Goal: Information Seeking & Learning: Compare options

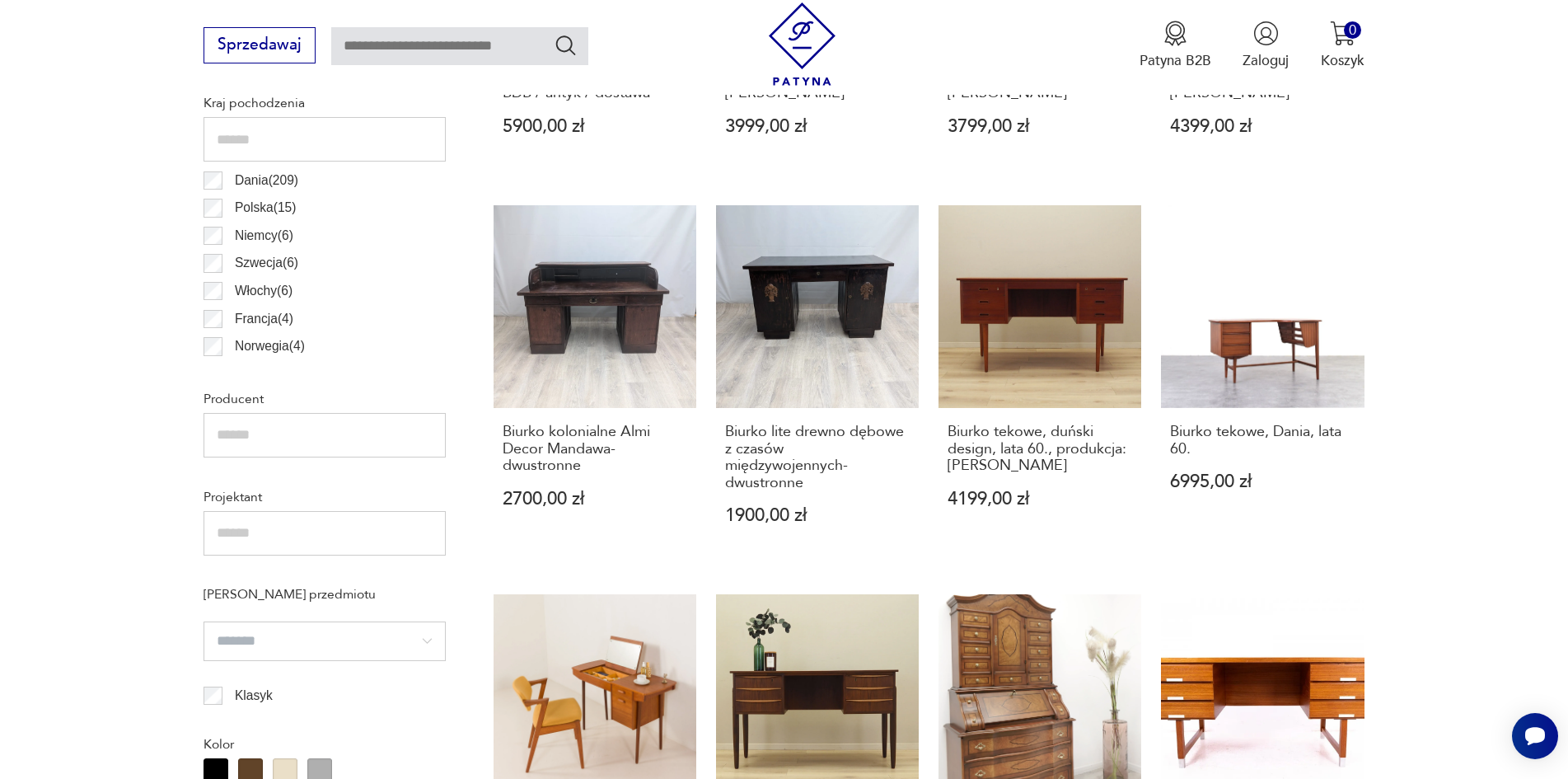
scroll to position [1075, 0]
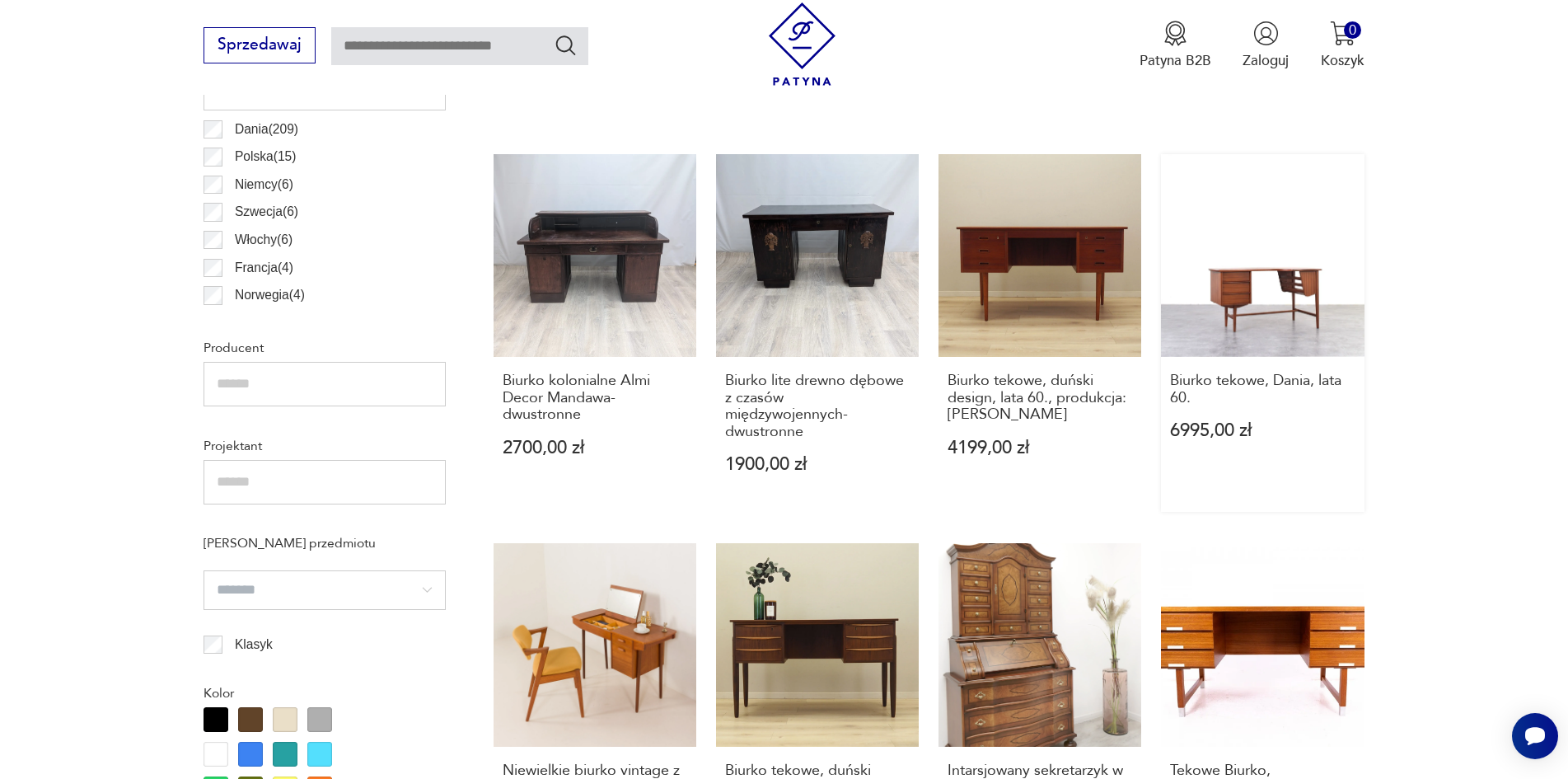
click at [1266, 294] on link "Biurko tekowe, Dania, lata 60. 6995,00 zł" at bounding box center [1262, 333] width 202 height 358
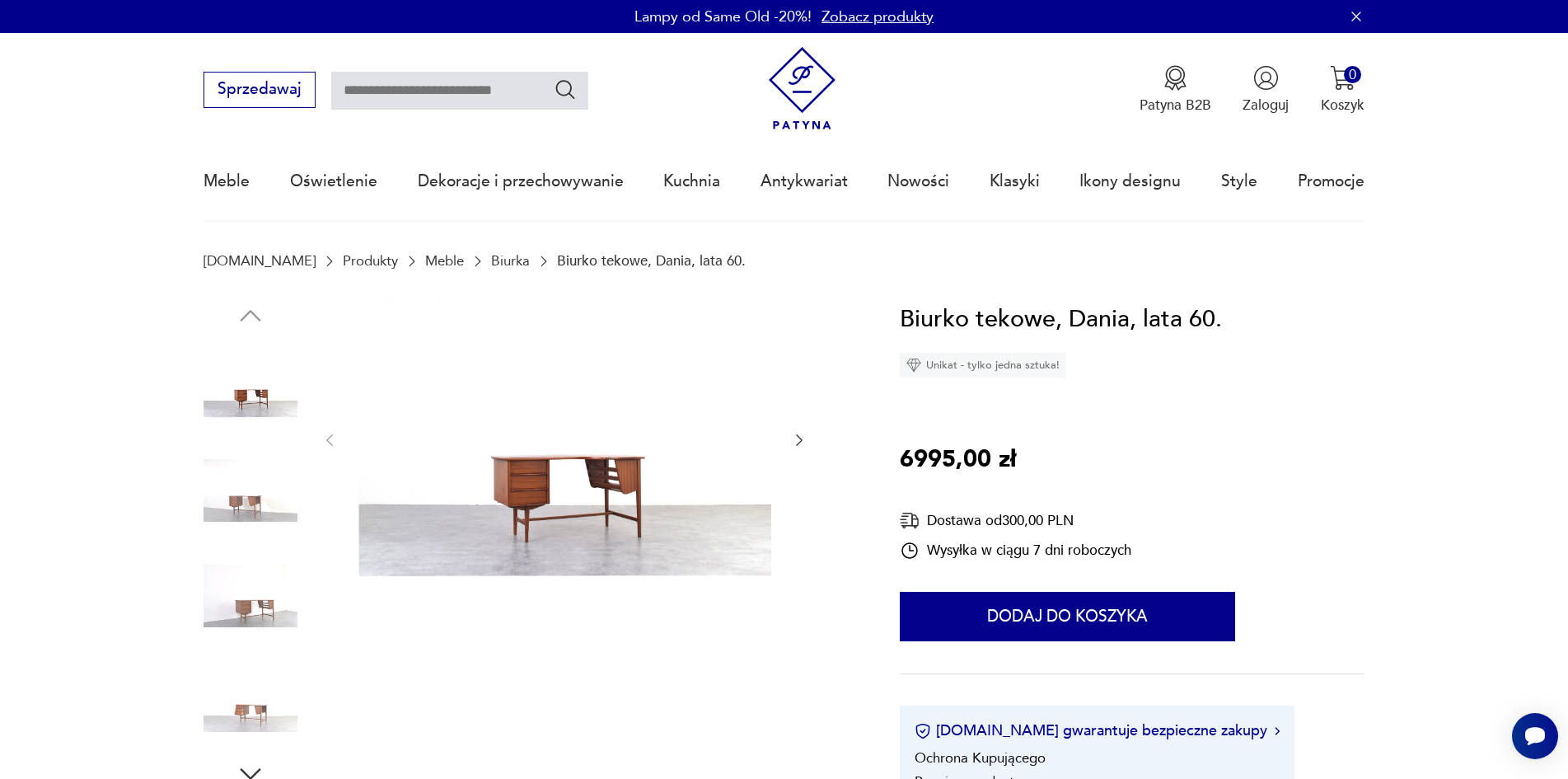
click at [240, 509] on img at bounding box center [250, 491] width 94 height 94
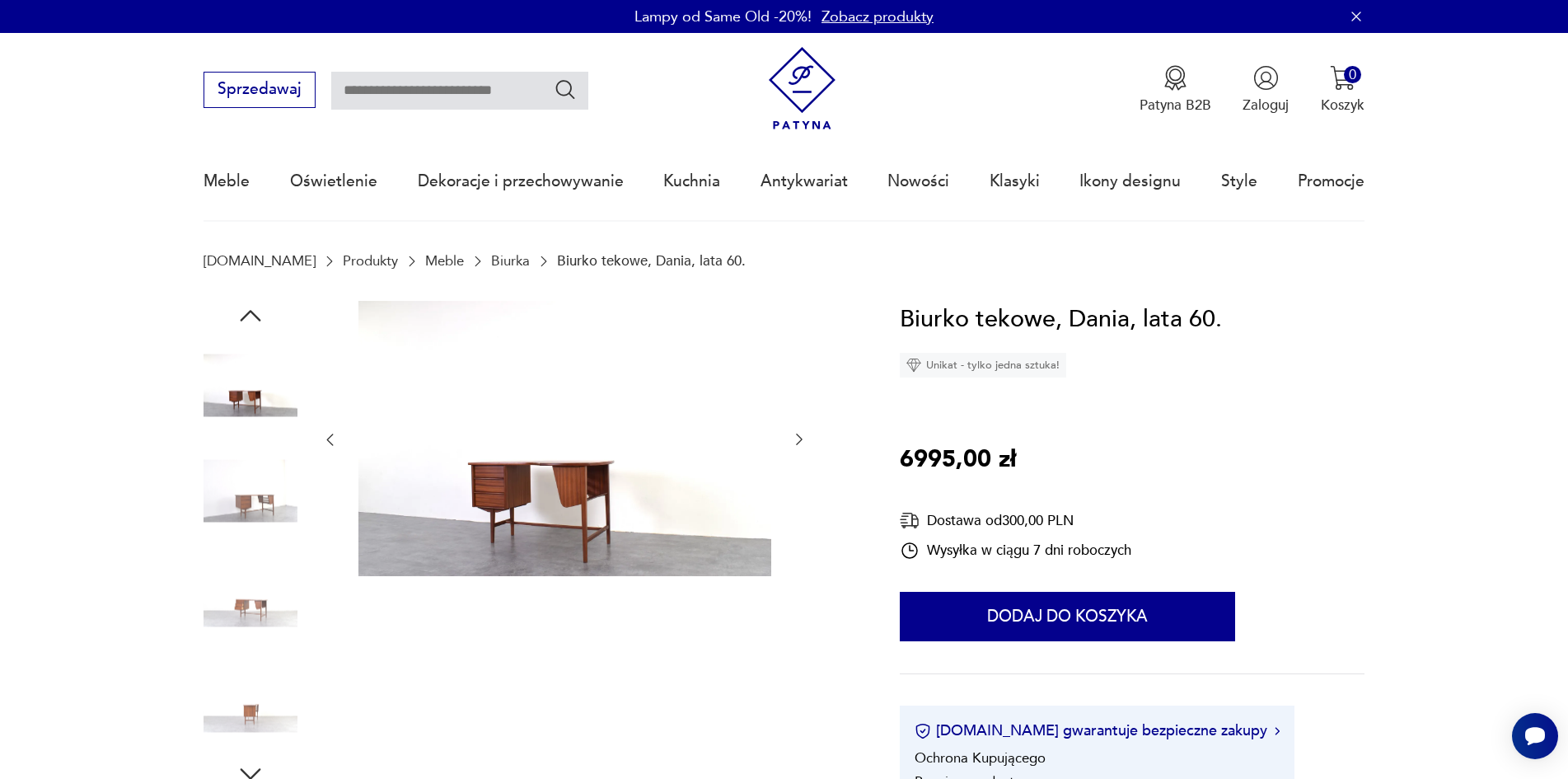
click at [250, 609] on img at bounding box center [250, 596] width 94 height 94
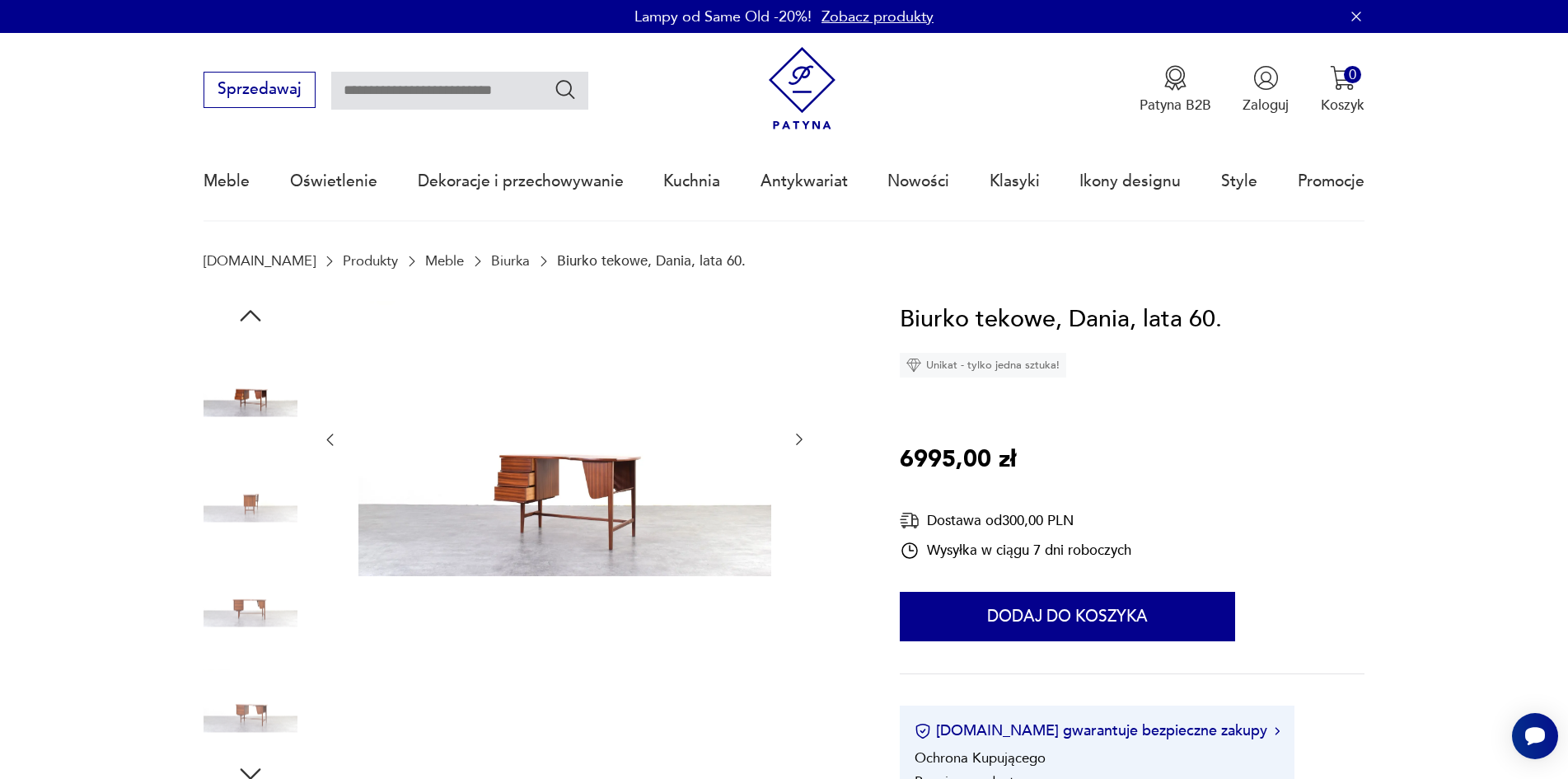
click at [249, 709] on img at bounding box center [250, 701] width 94 height 94
click at [249, 767] on icon "button" at bounding box center [250, 774] width 29 height 29
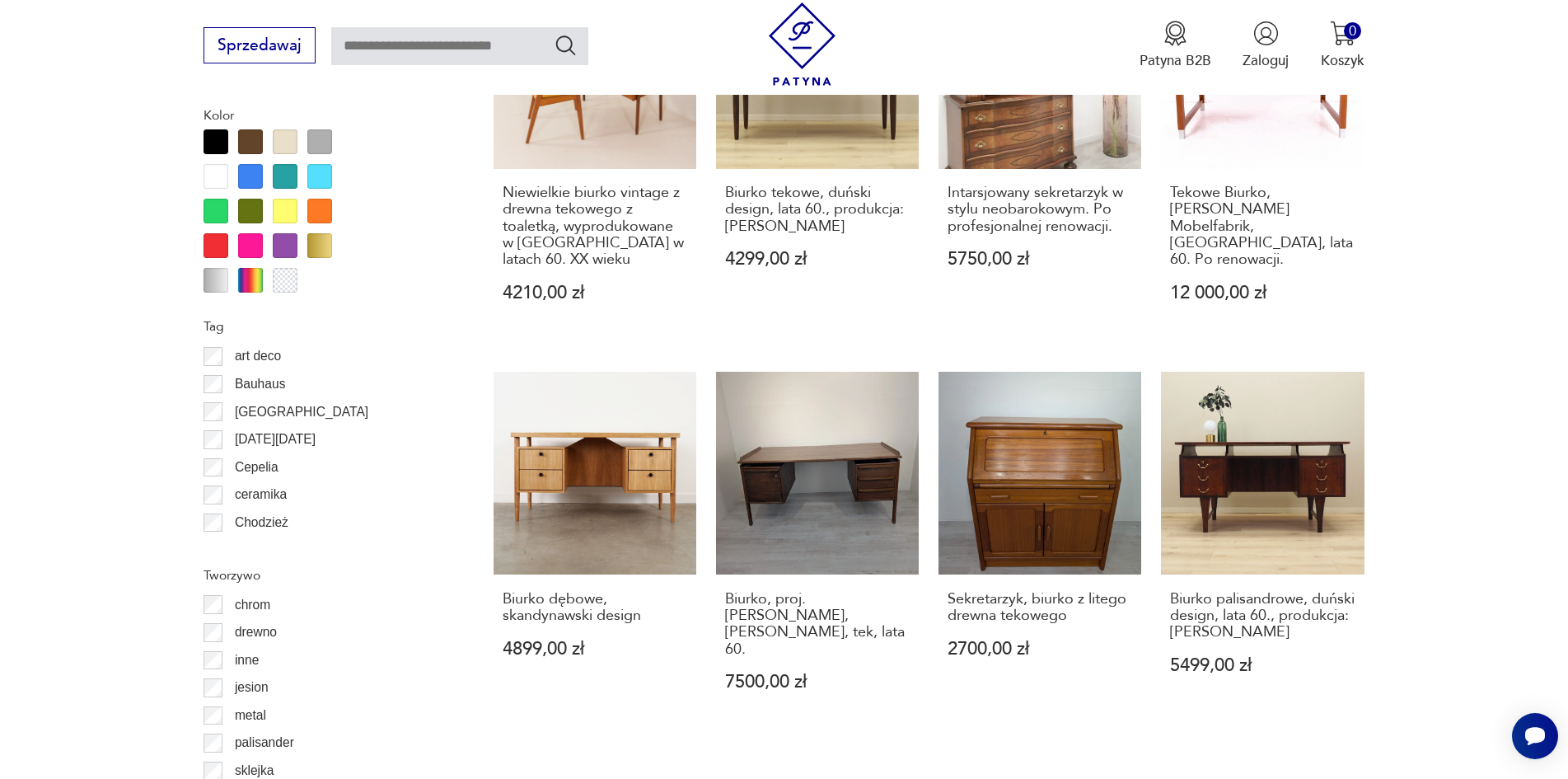
scroll to position [1702, 0]
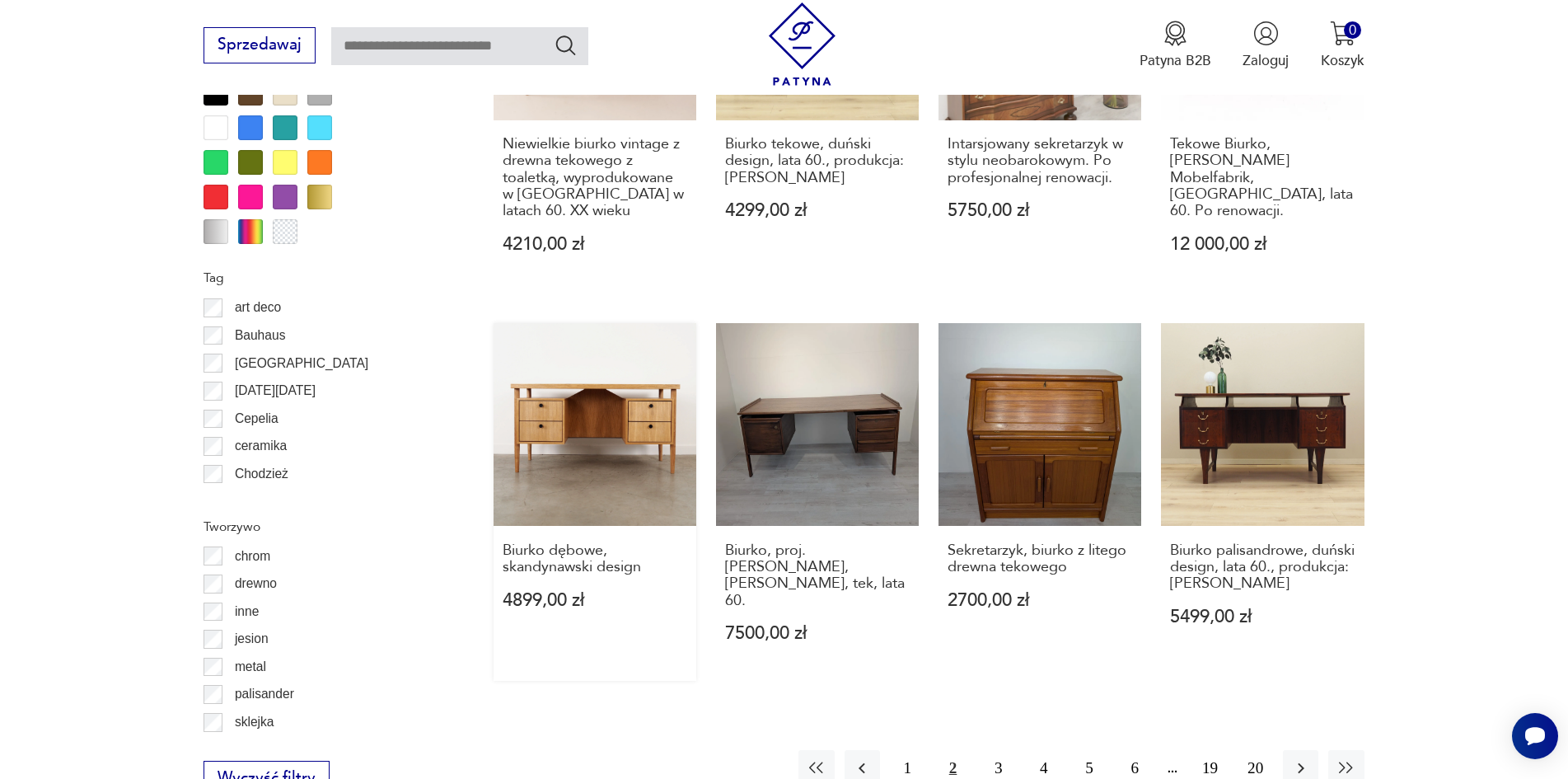
click at [589, 456] on link "Biurko dębowe, skandynawski design 4899,00 zł" at bounding box center [594, 501] width 202 height 358
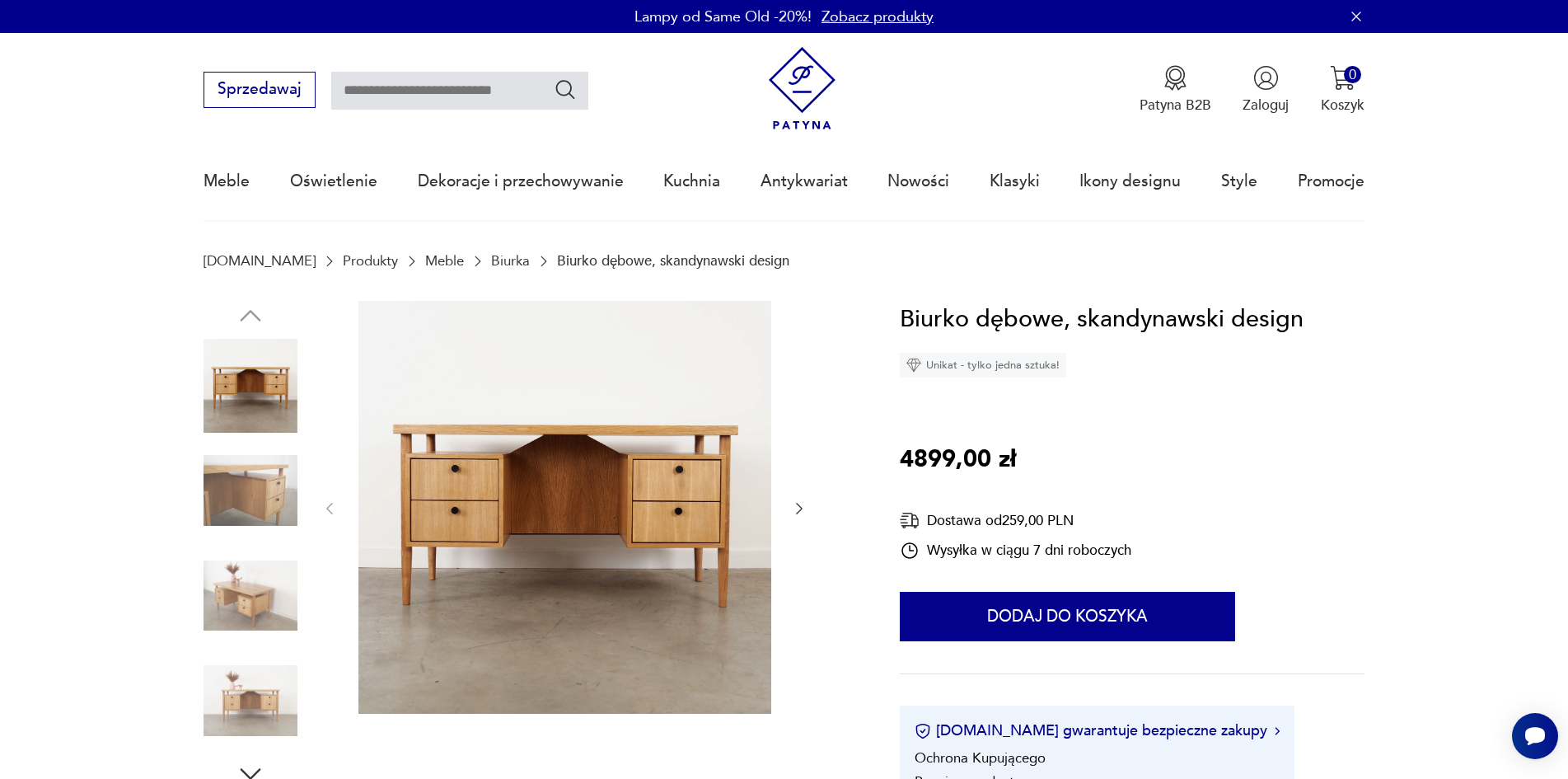
click at [252, 509] on img at bounding box center [250, 491] width 94 height 94
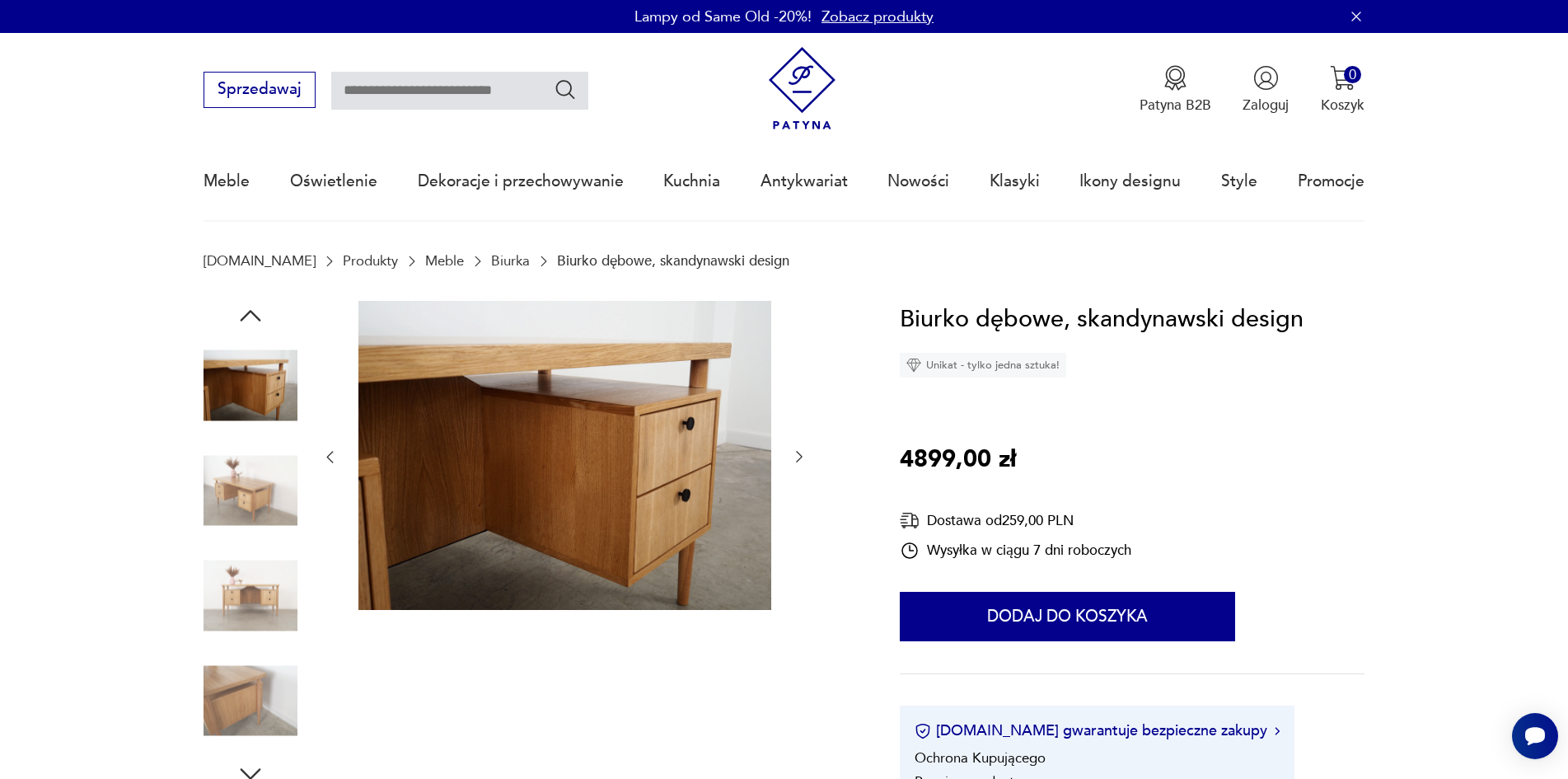
click at [249, 570] on img at bounding box center [250, 596] width 94 height 94
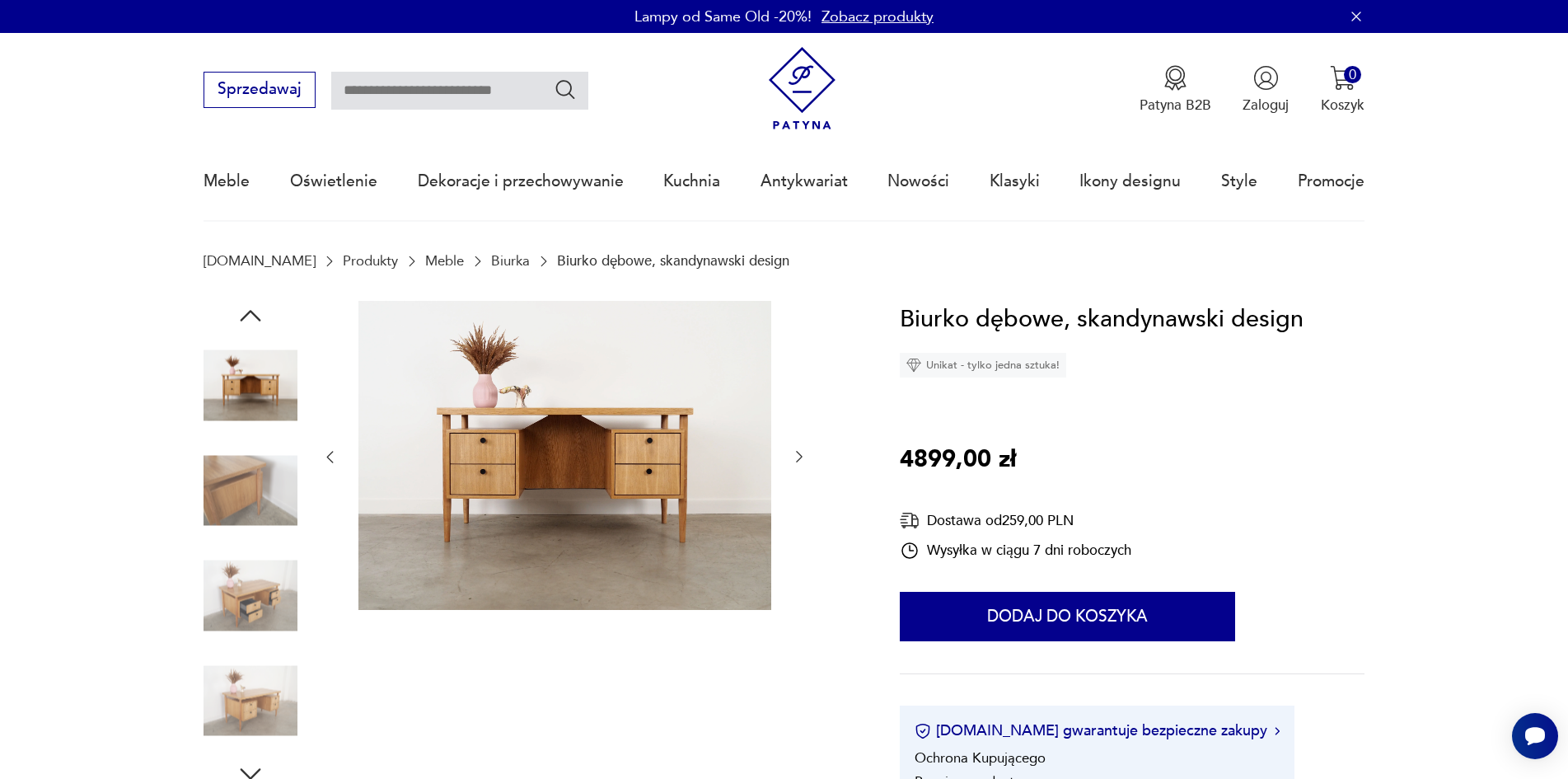
click at [240, 697] on img at bounding box center [250, 701] width 94 height 94
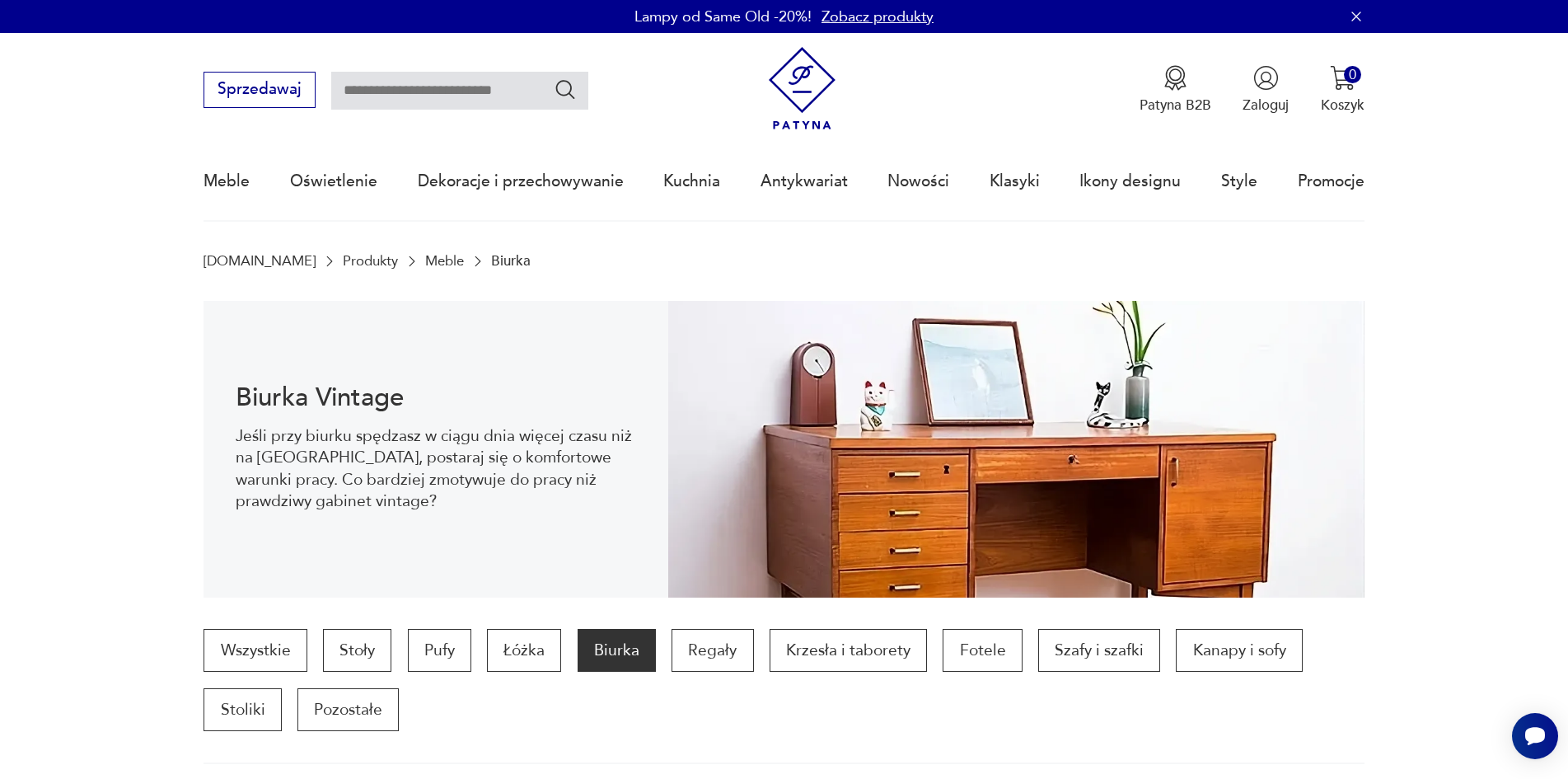
scroll to position [1883, 0]
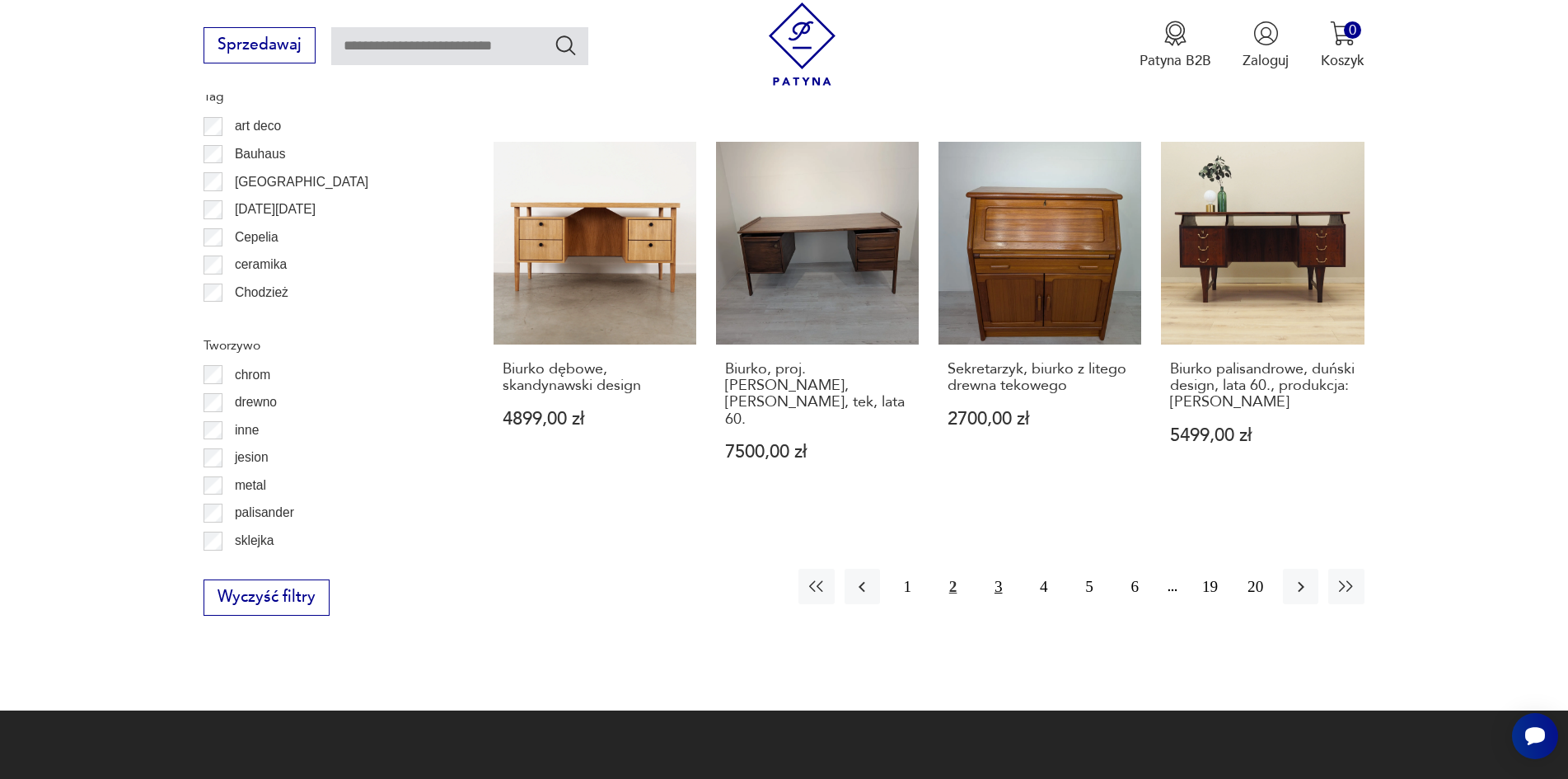
click at [993, 577] on button "3" at bounding box center [998, 586] width 35 height 35
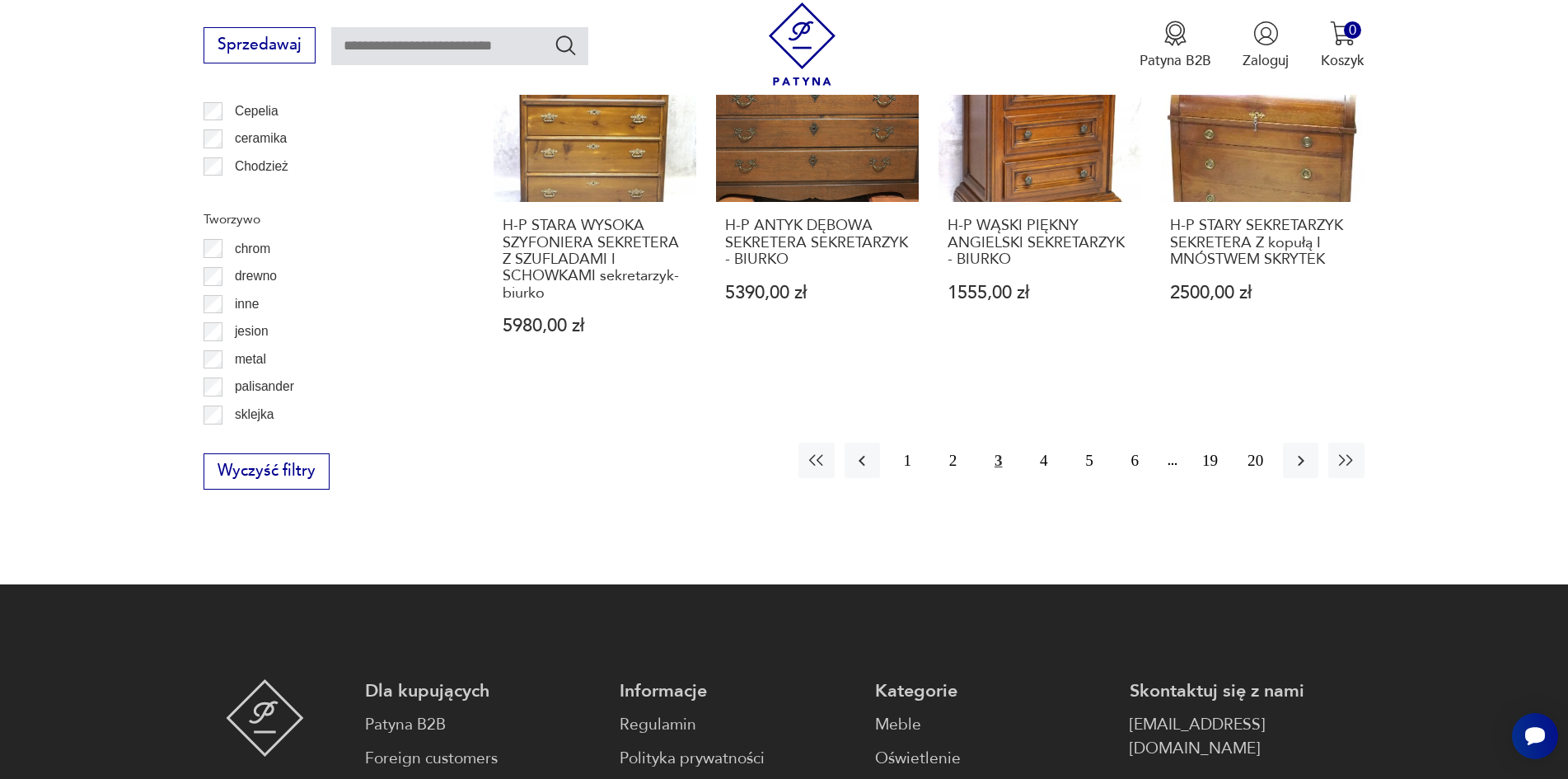
scroll to position [2064, 0]
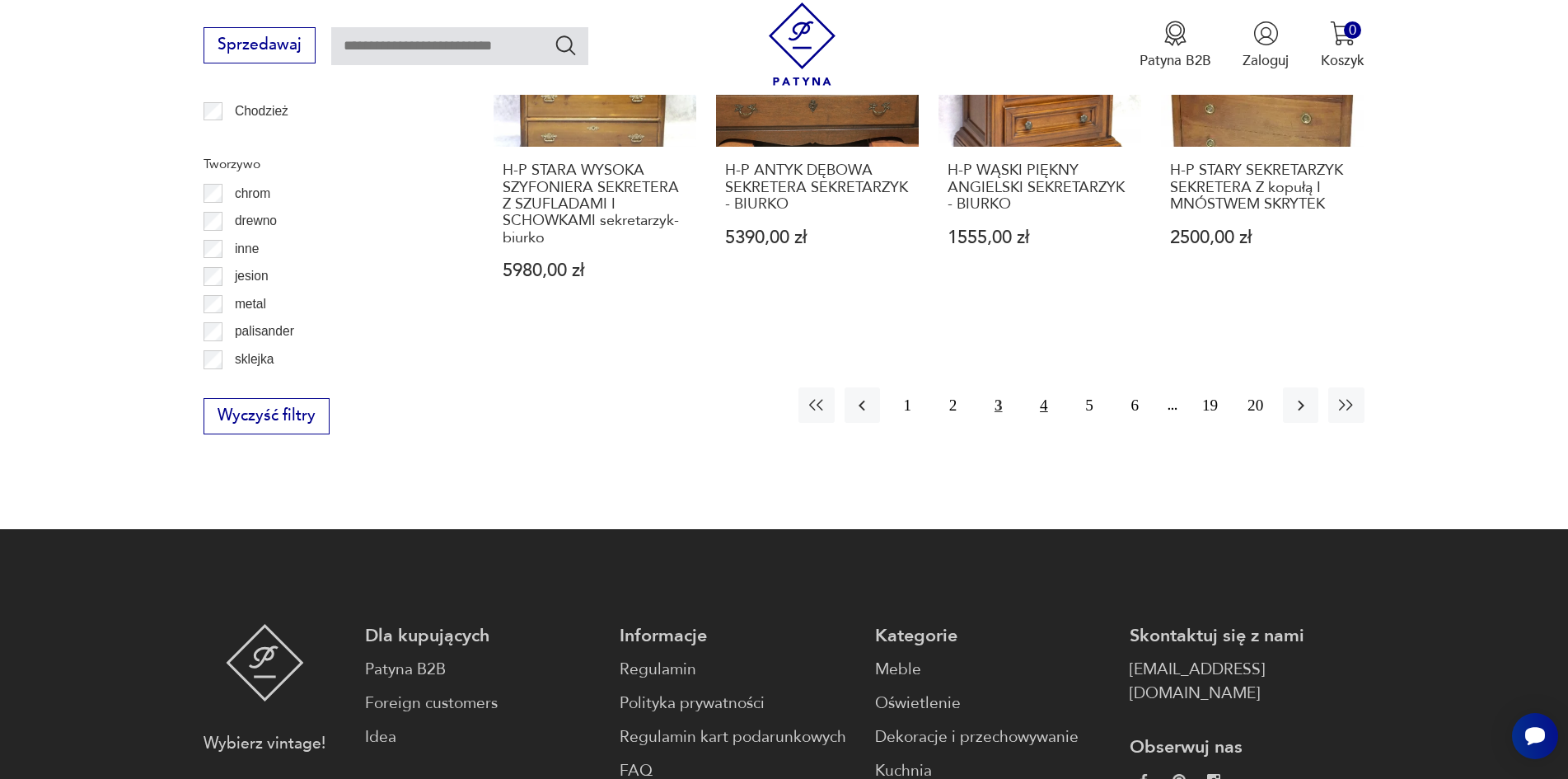
click at [1042, 395] on button "4" at bounding box center [1044, 405] width 35 height 35
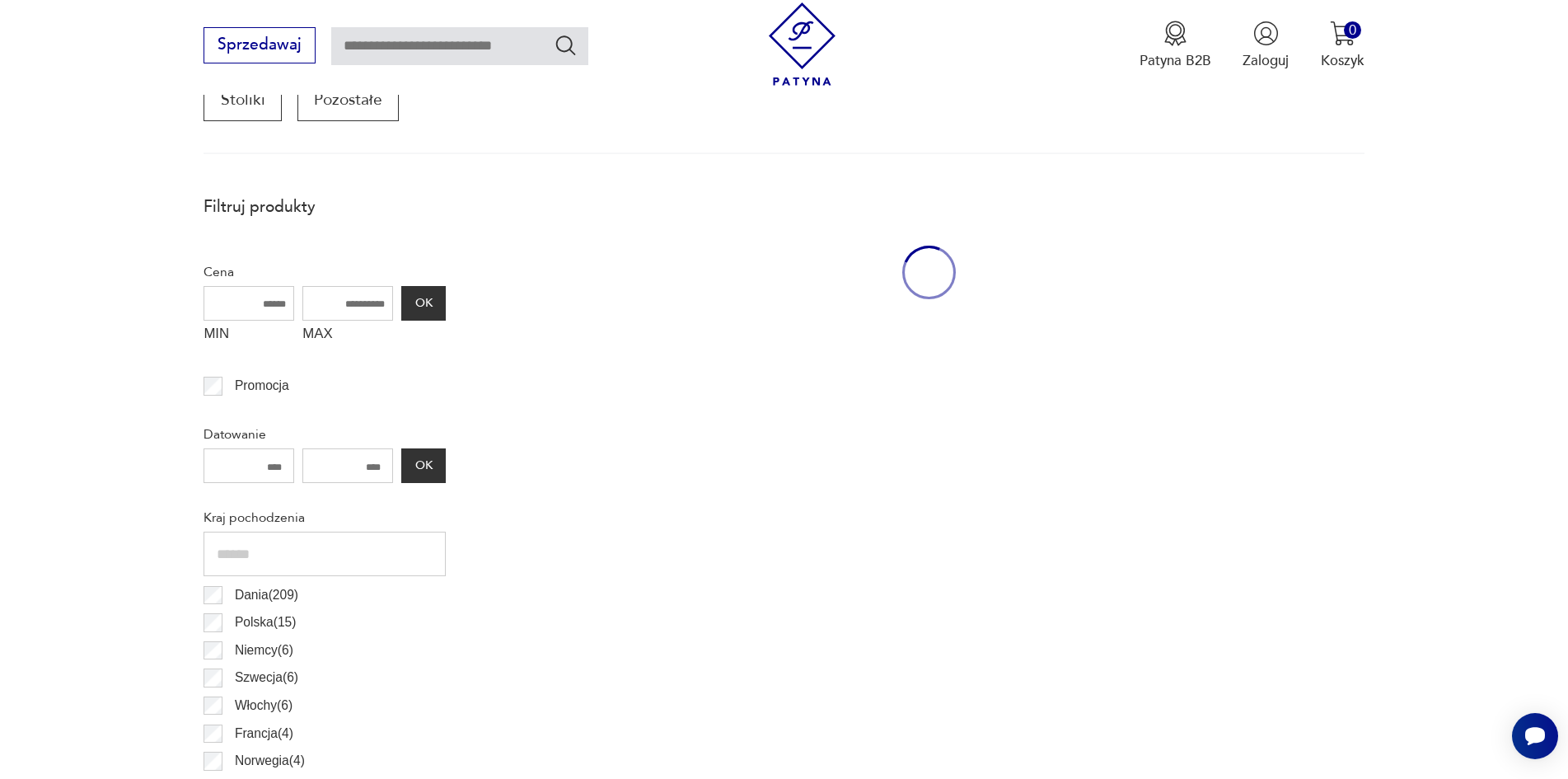
scroll to position [548, 0]
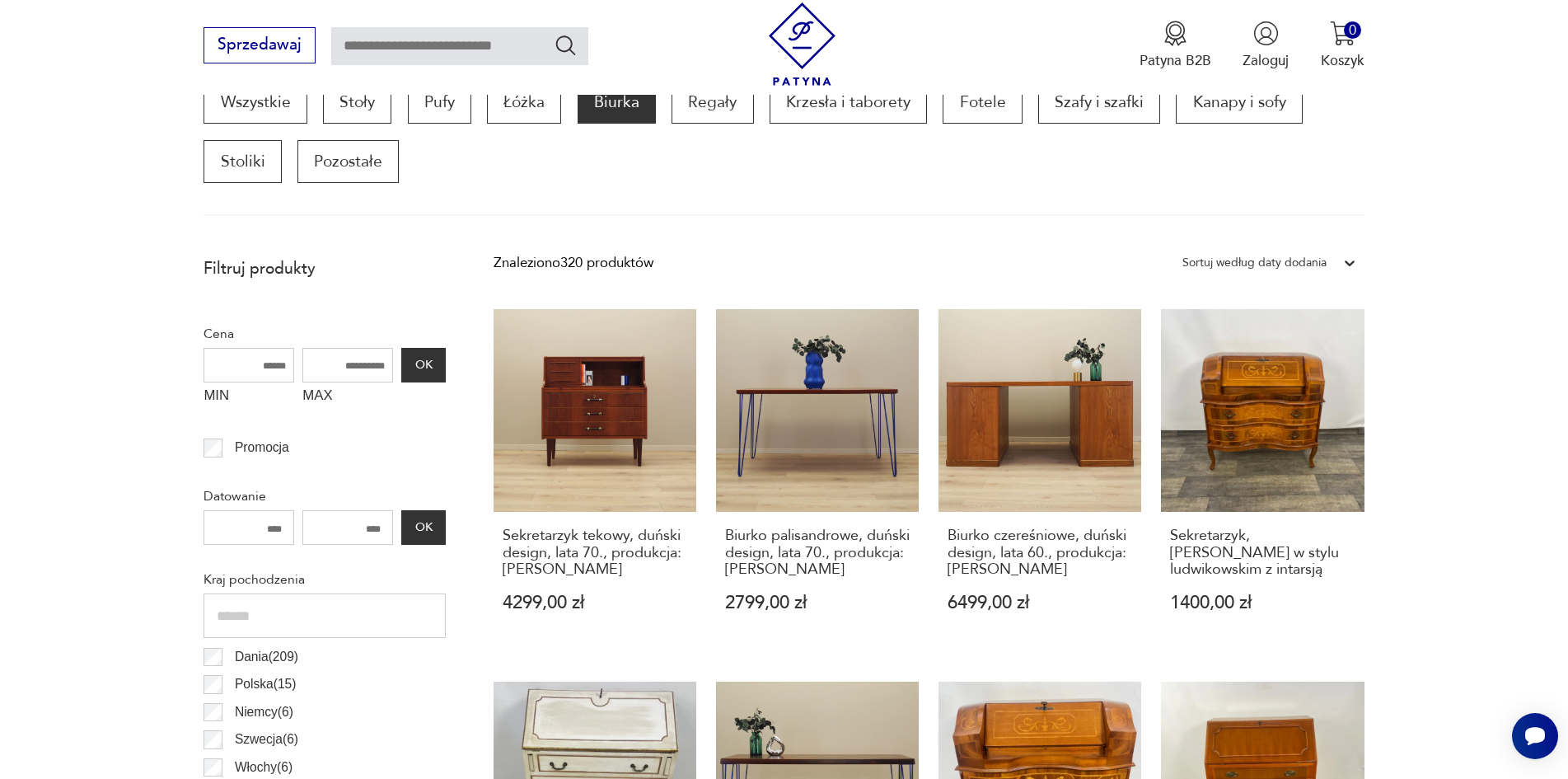
click at [1042, 395] on link "Biurko czereśniowe, duński design, lata 60., produkcja: [PERSON_NAME] 6499,00 zł" at bounding box center [1039, 479] width 202 height 341
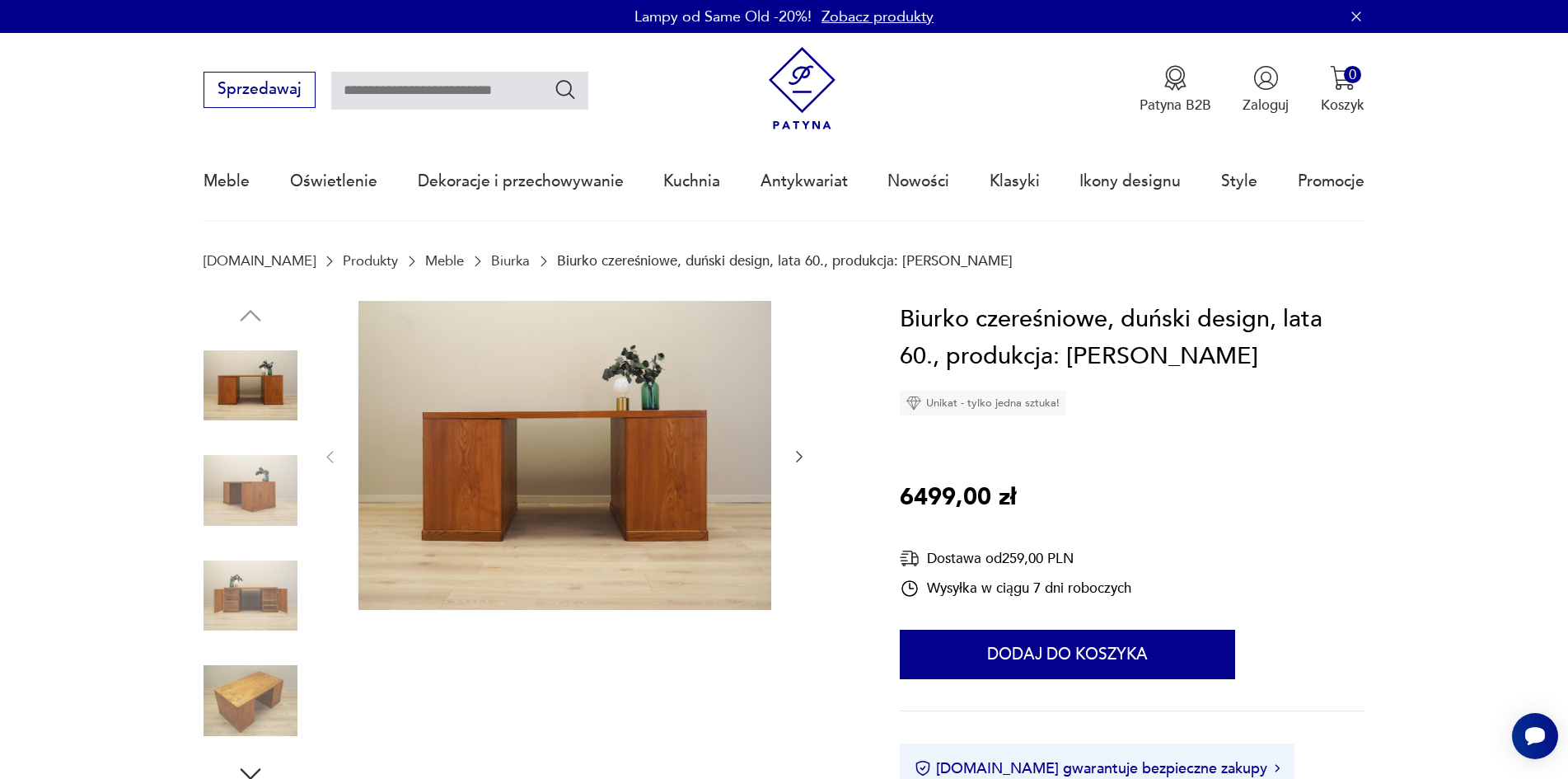
click at [802, 458] on icon "button" at bounding box center [799, 456] width 17 height 17
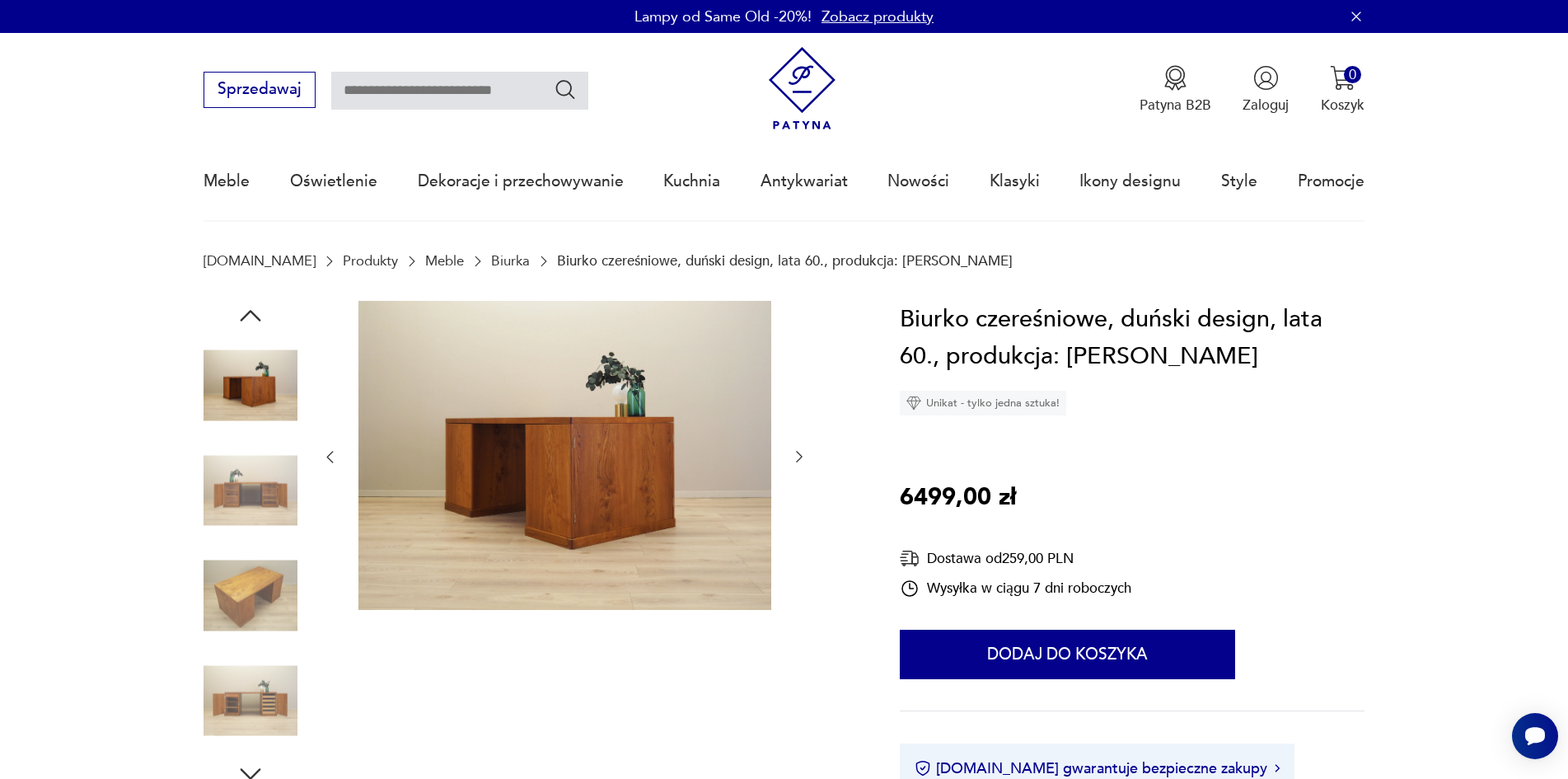
click at [802, 458] on icon "button" at bounding box center [799, 456] width 17 height 17
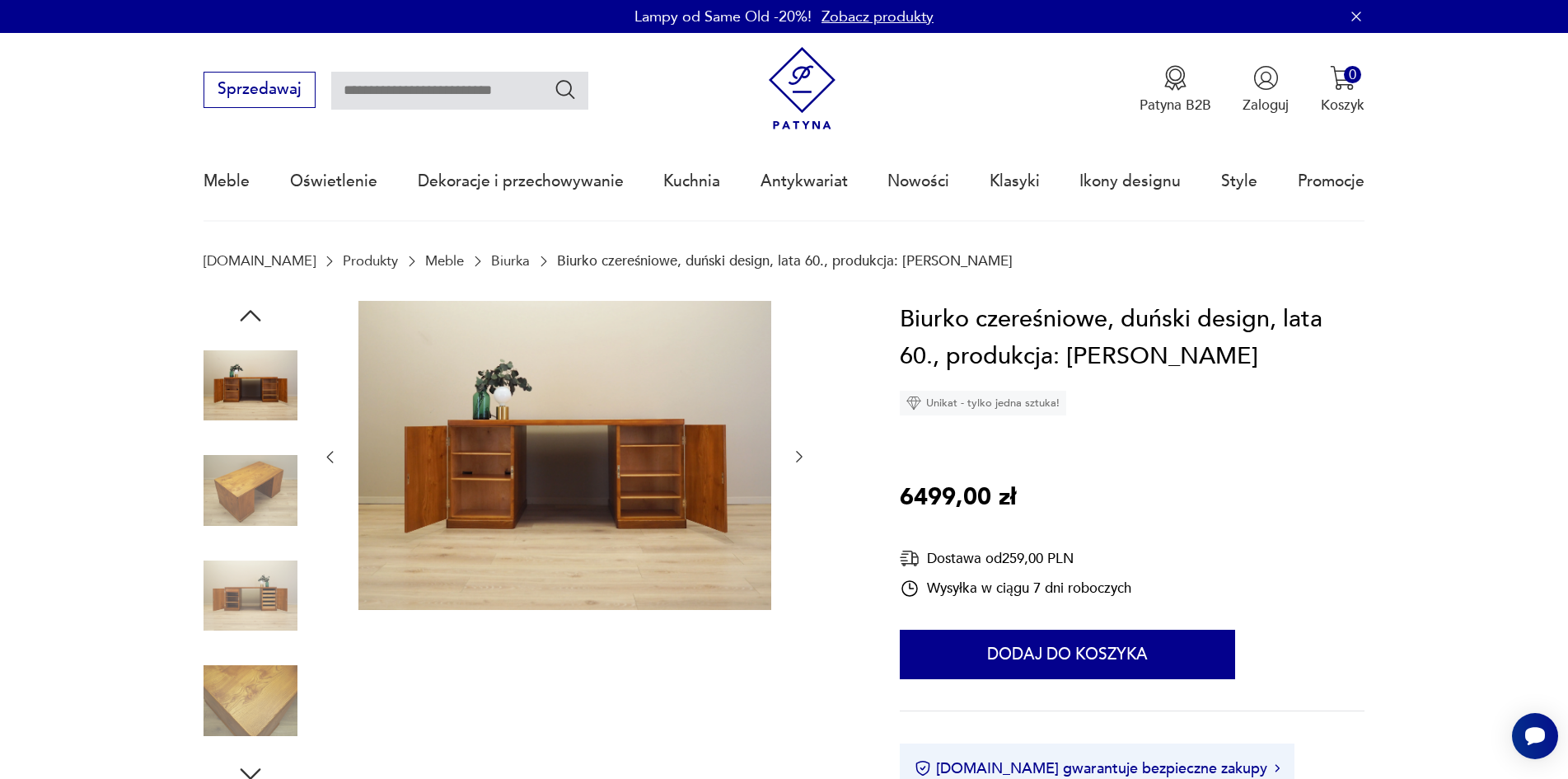
click at [802, 458] on icon "button" at bounding box center [799, 456] width 17 height 17
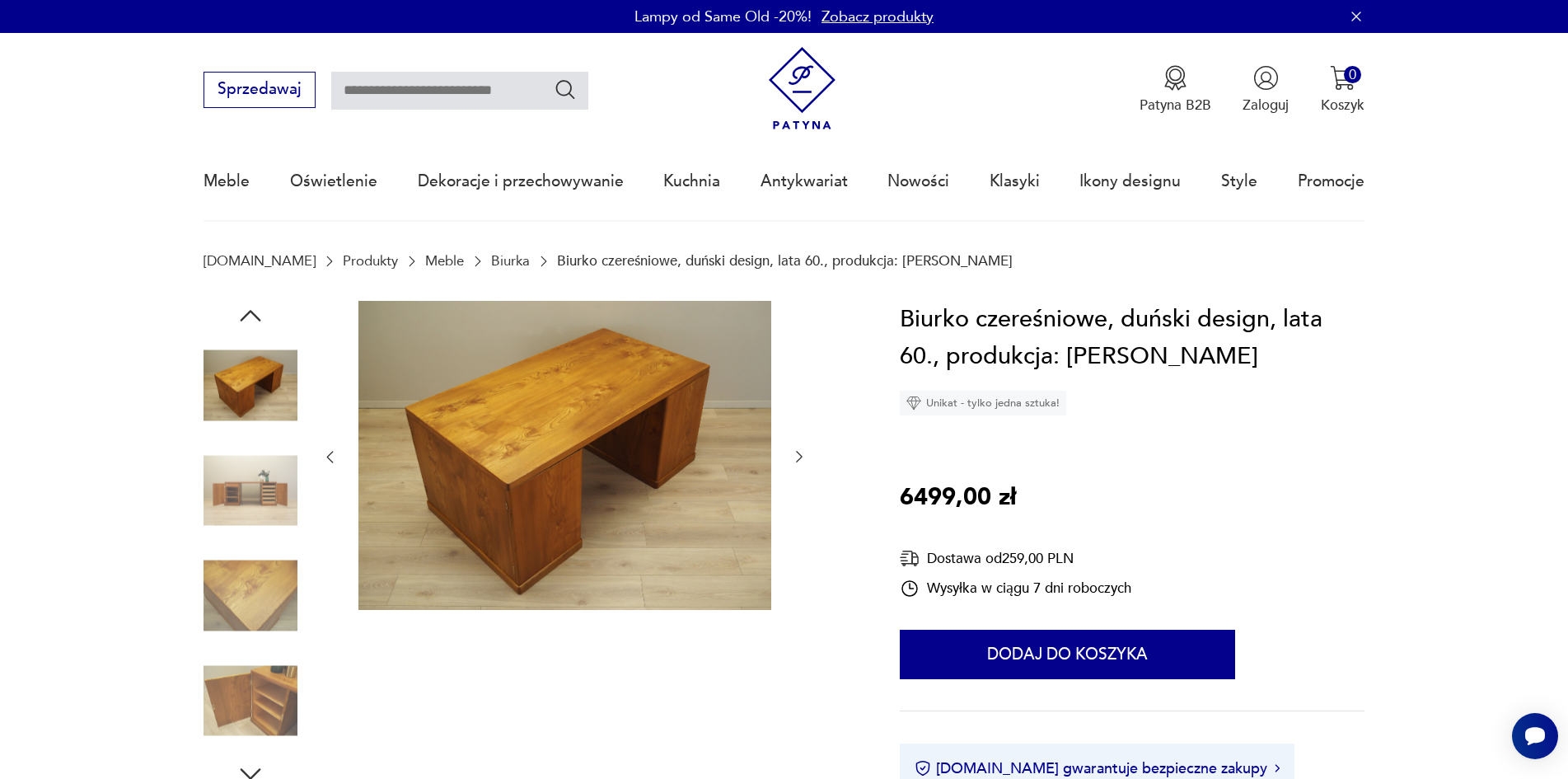
click at [802, 458] on icon "button" at bounding box center [799, 457] width 7 height 12
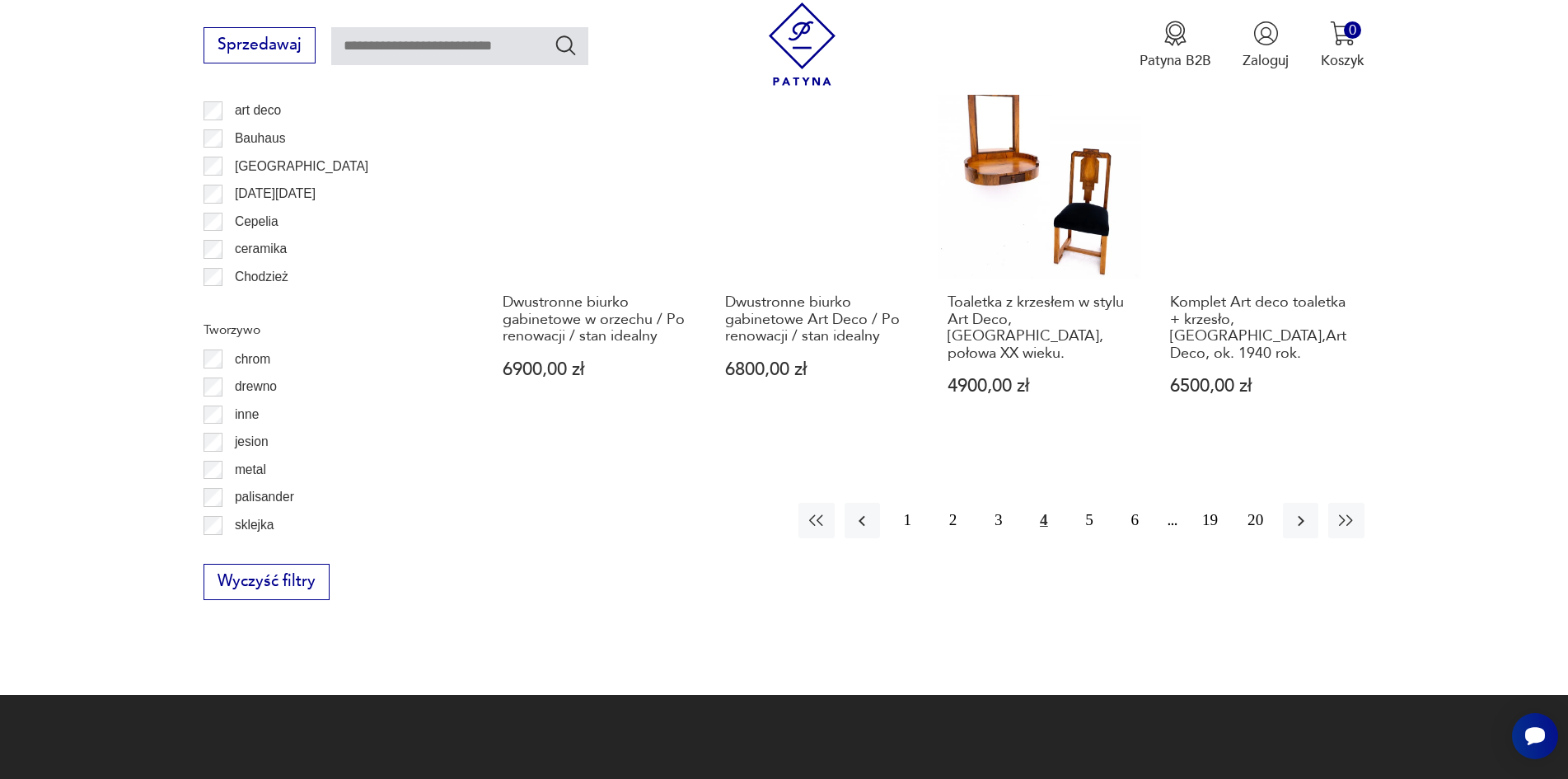
scroll to position [1899, 0]
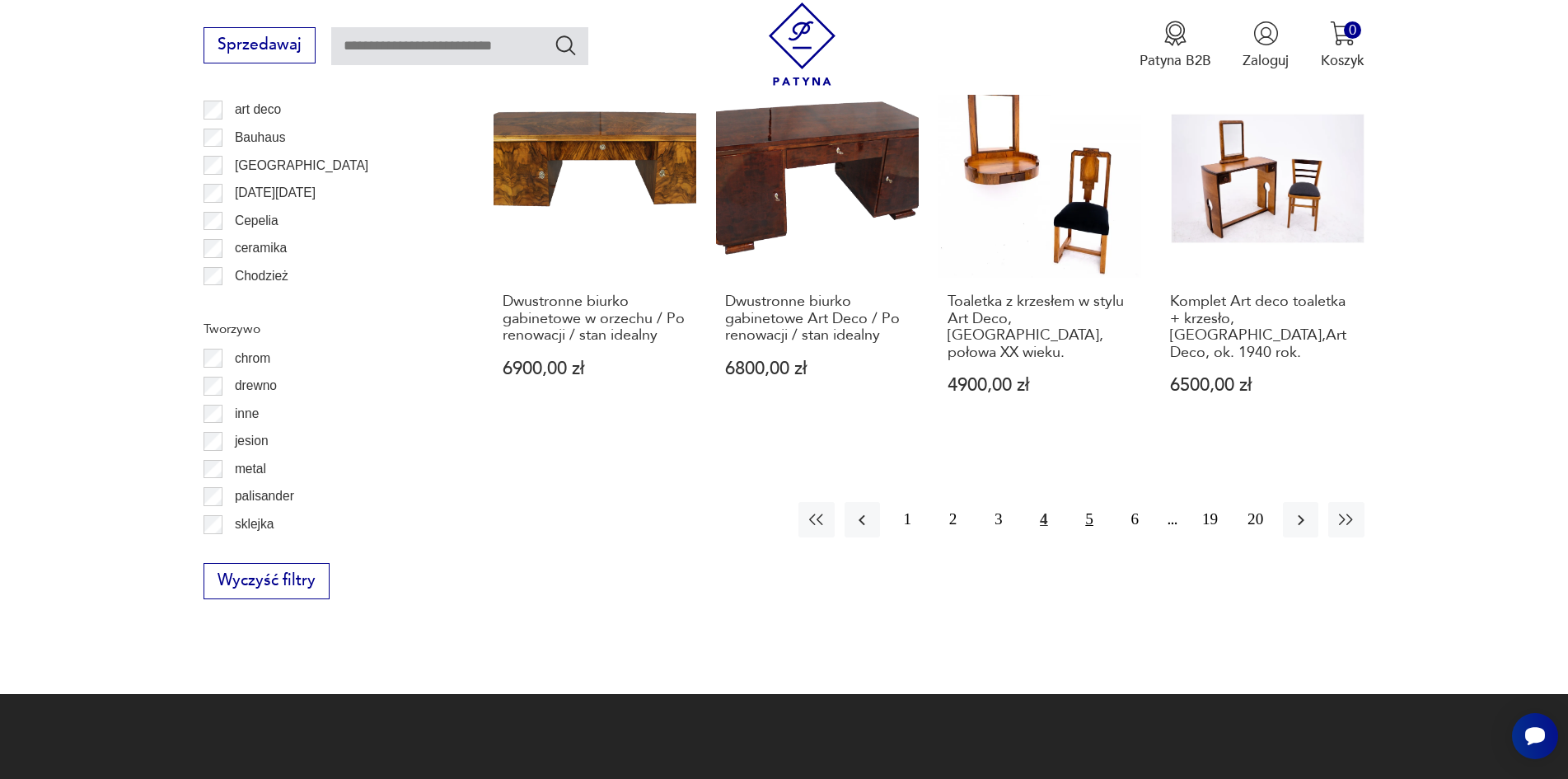
click at [1095, 508] on button "5" at bounding box center [1090, 519] width 35 height 35
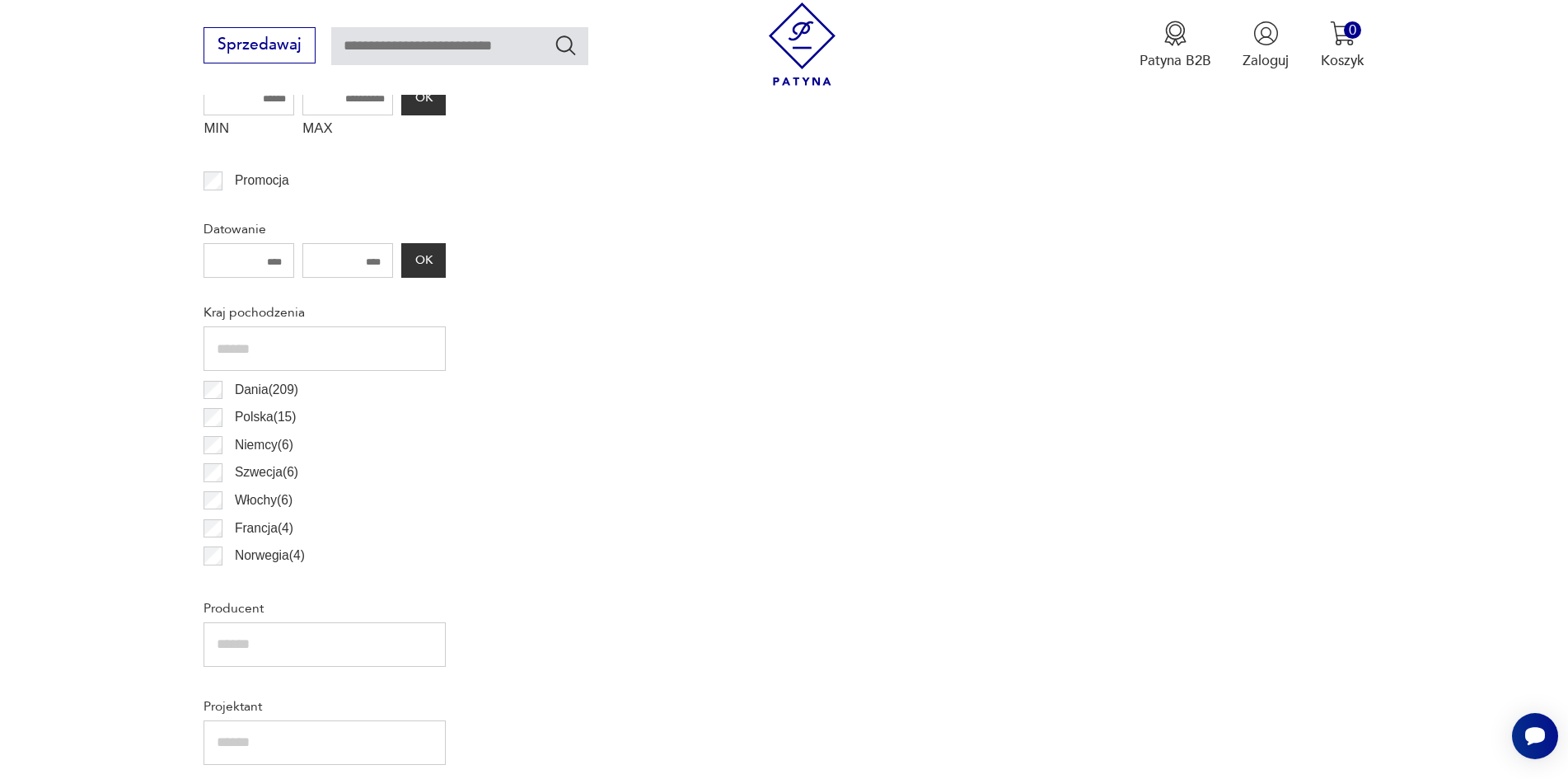
scroll to position [548, 0]
